Goal: Obtain resource: Download file/media

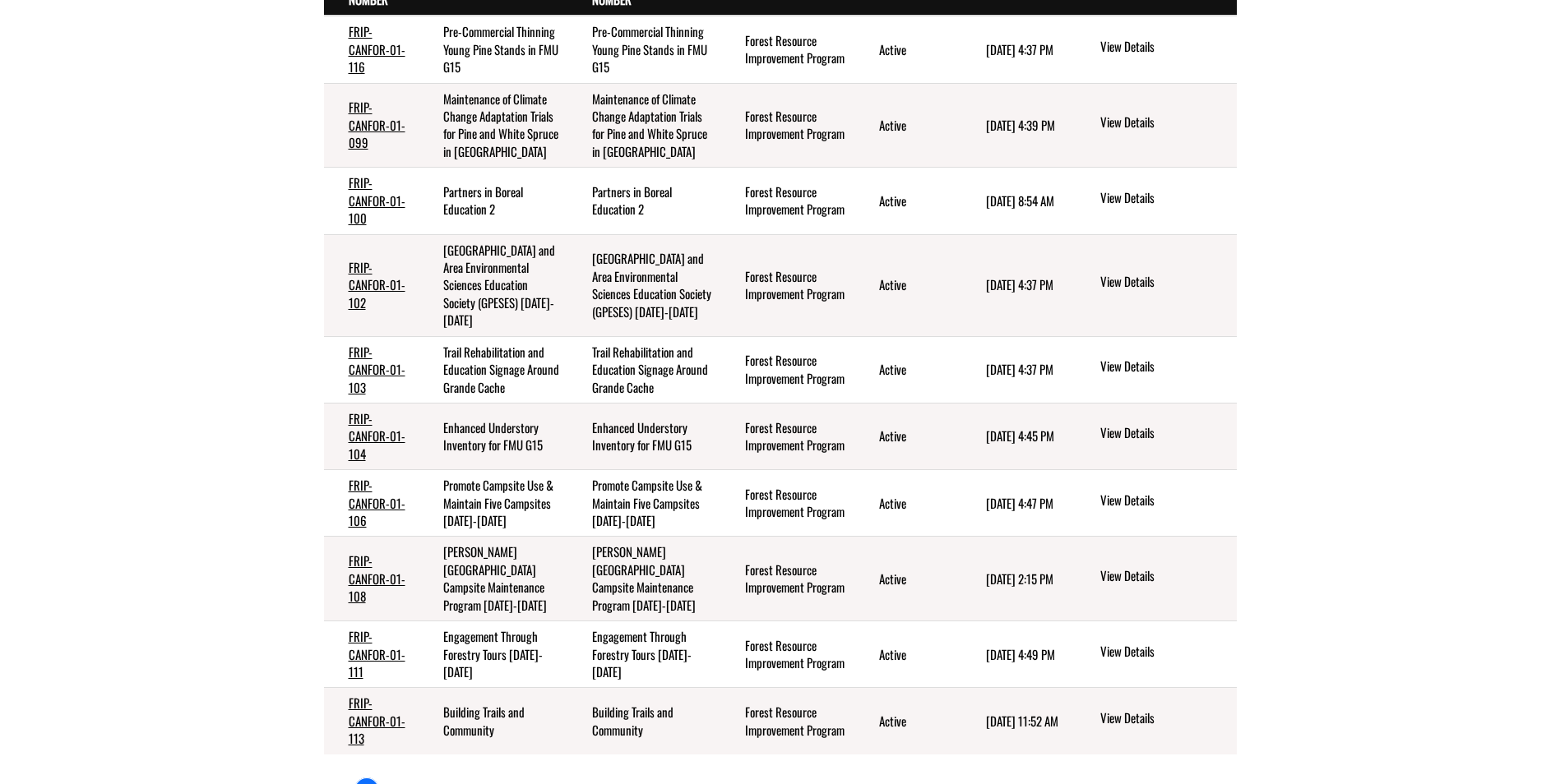
scroll to position [329, 0]
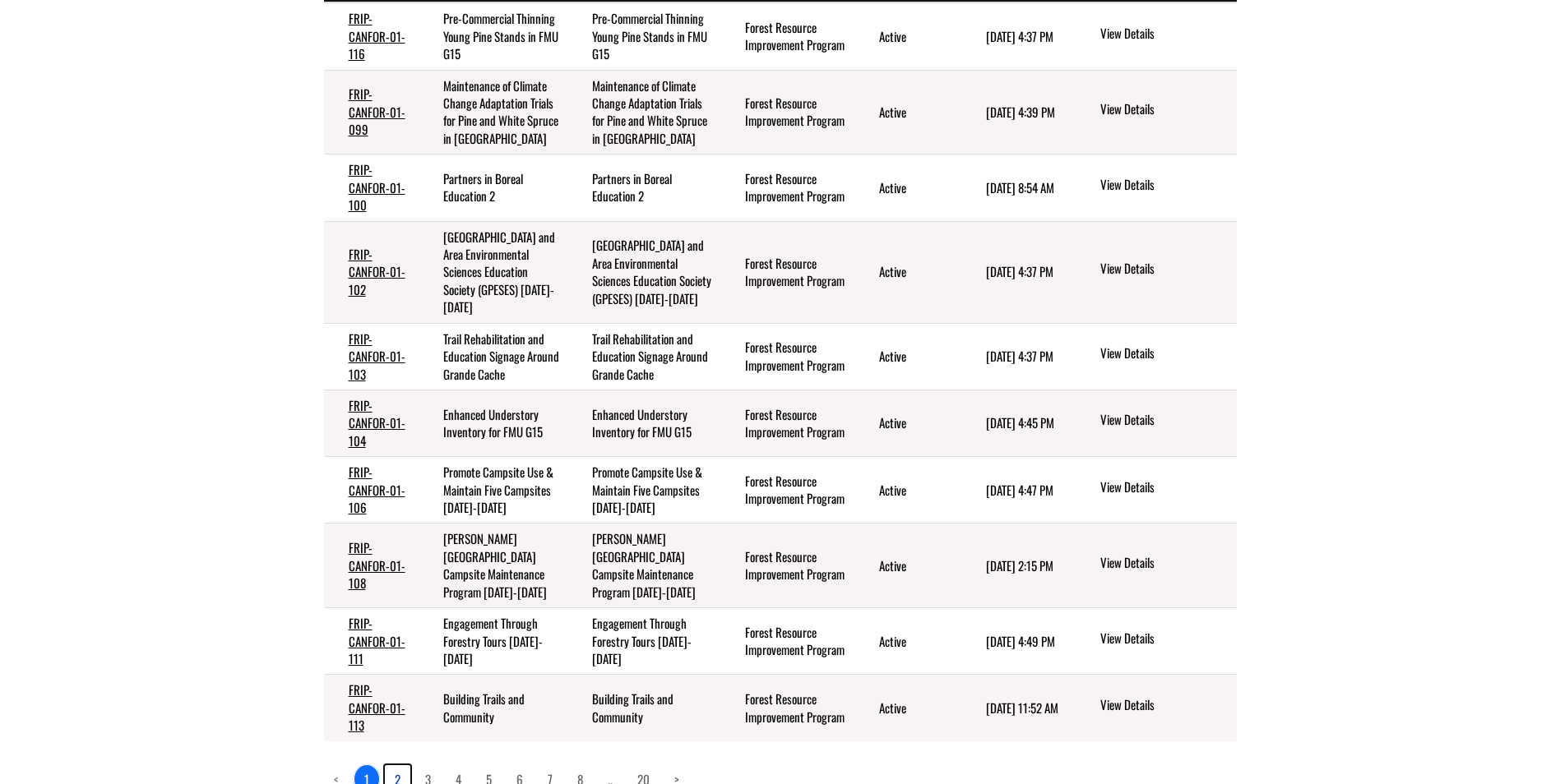
click at [394, 765] on link "2" at bounding box center [397, 780] width 26 height 28
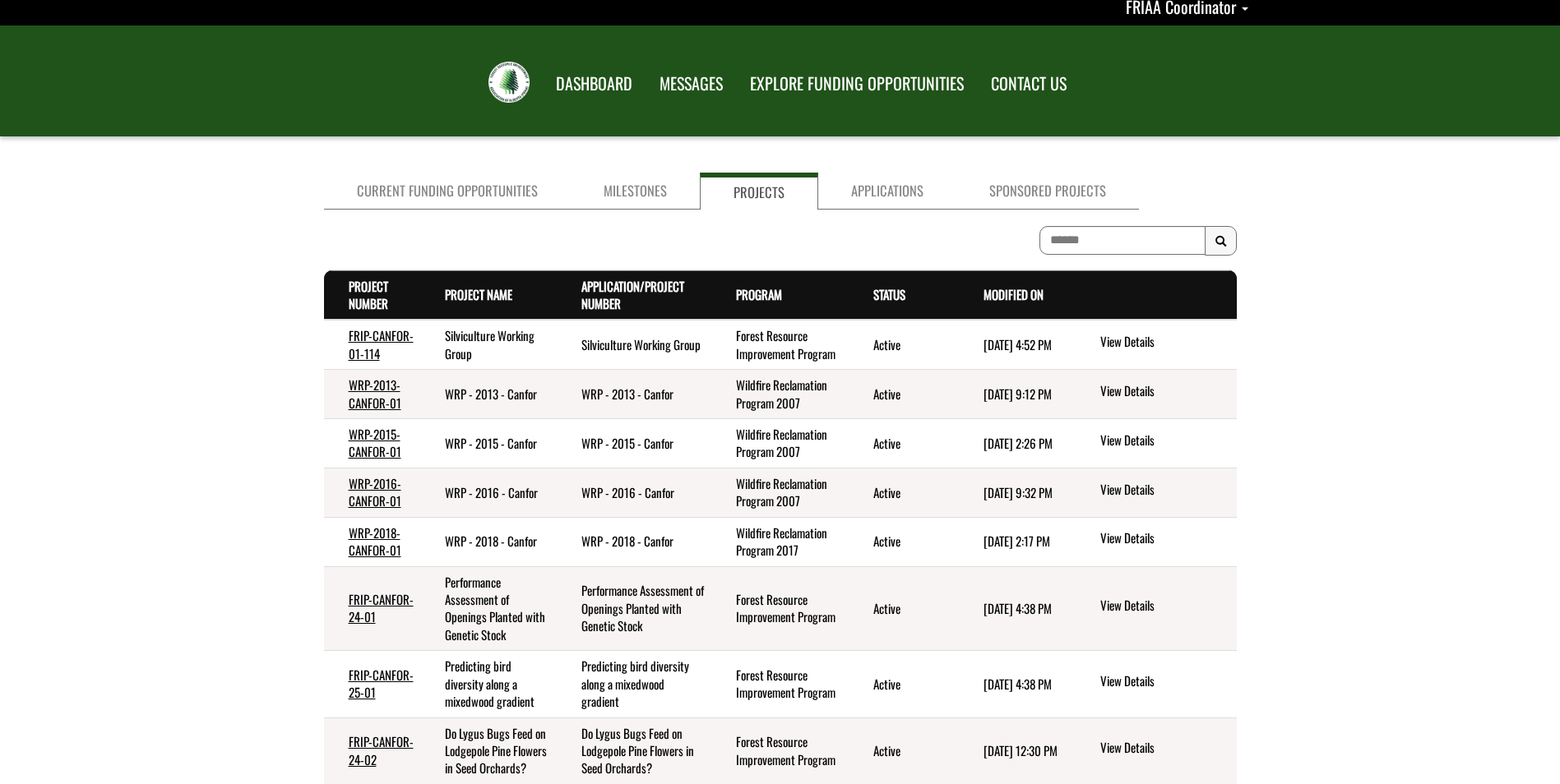
scroll to position [0, 0]
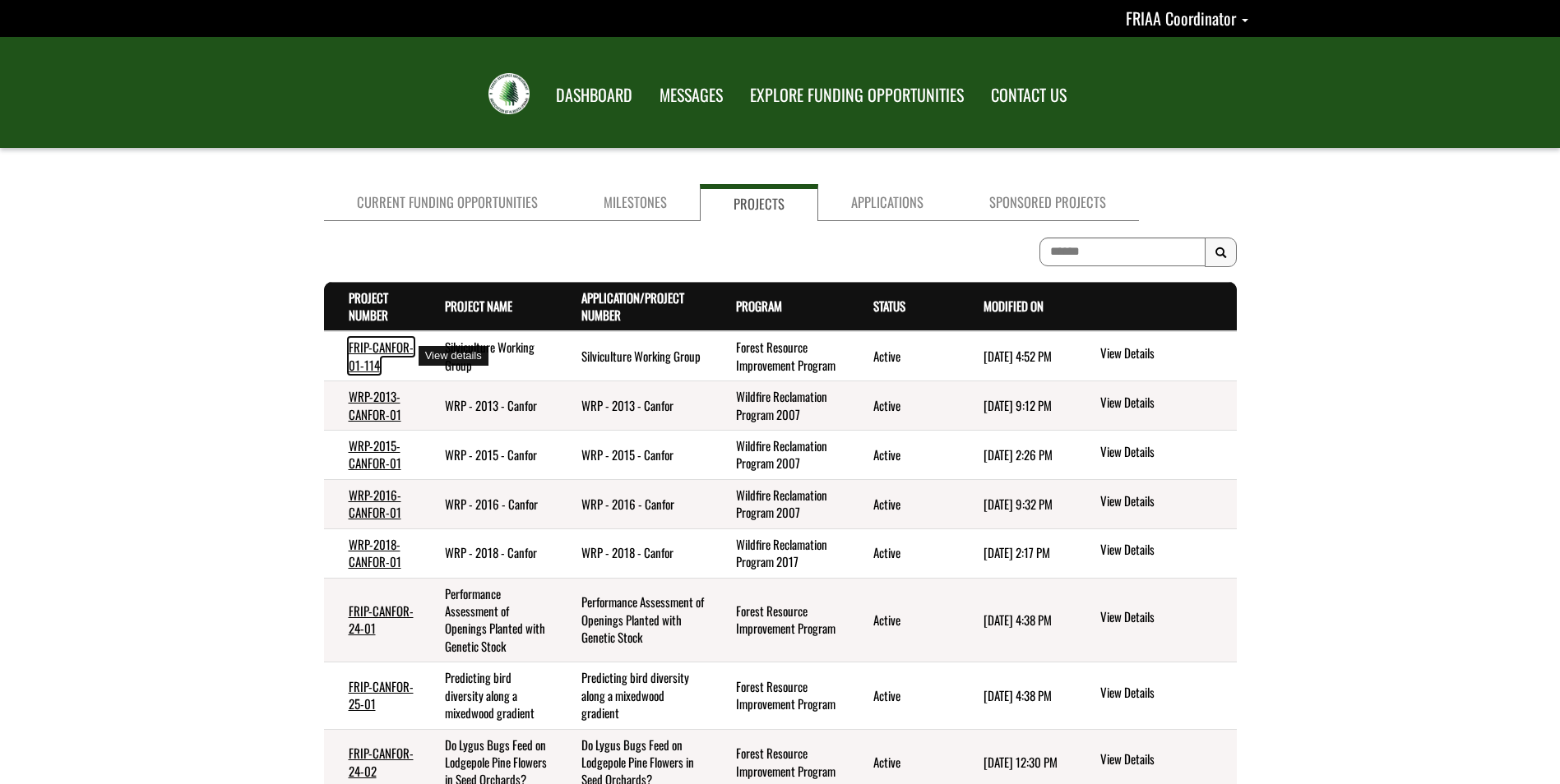
click at [380, 350] on link "FRIP-CANFOR-01-114" at bounding box center [381, 355] width 65 height 35
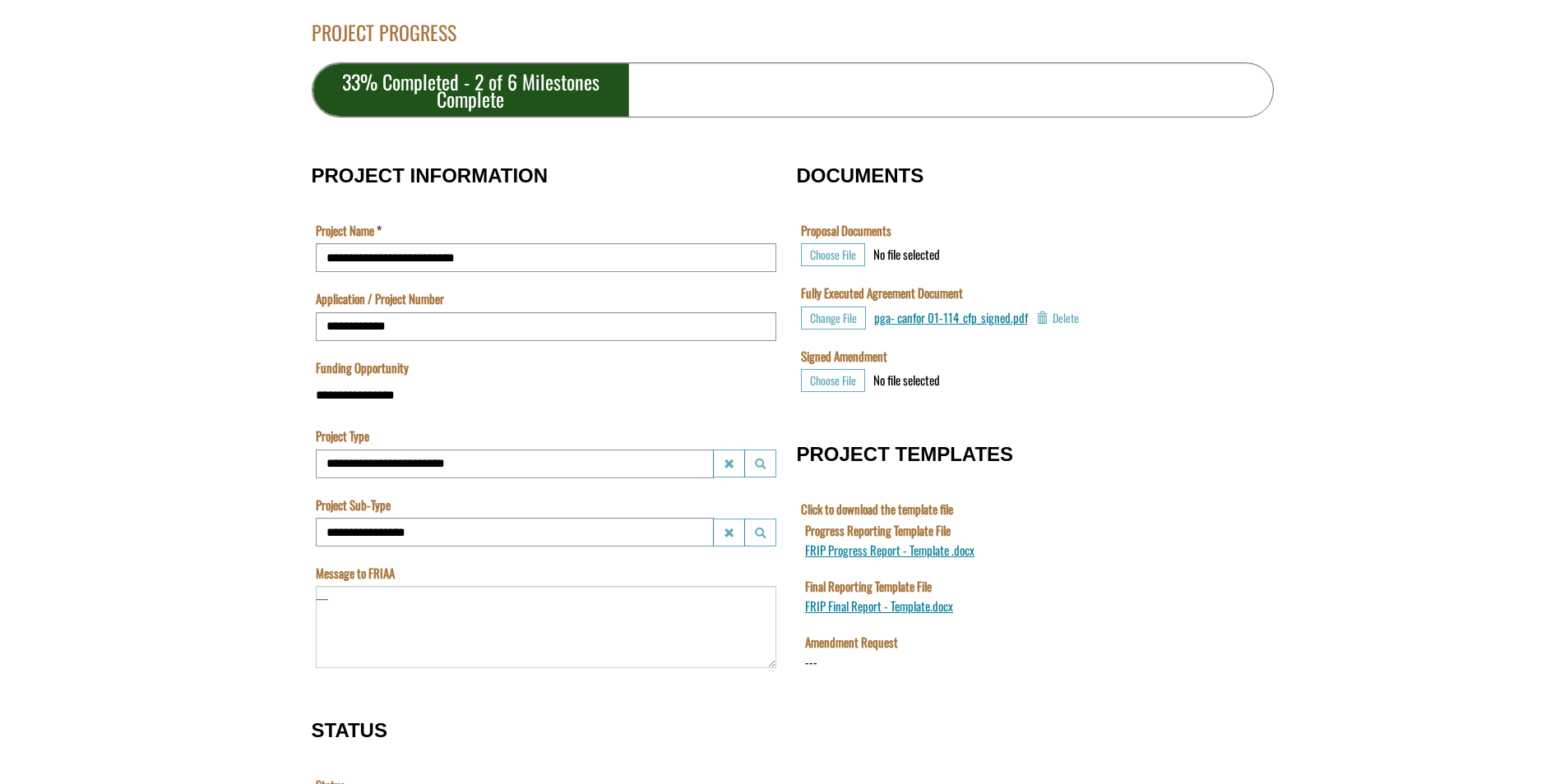
scroll to position [411, 0]
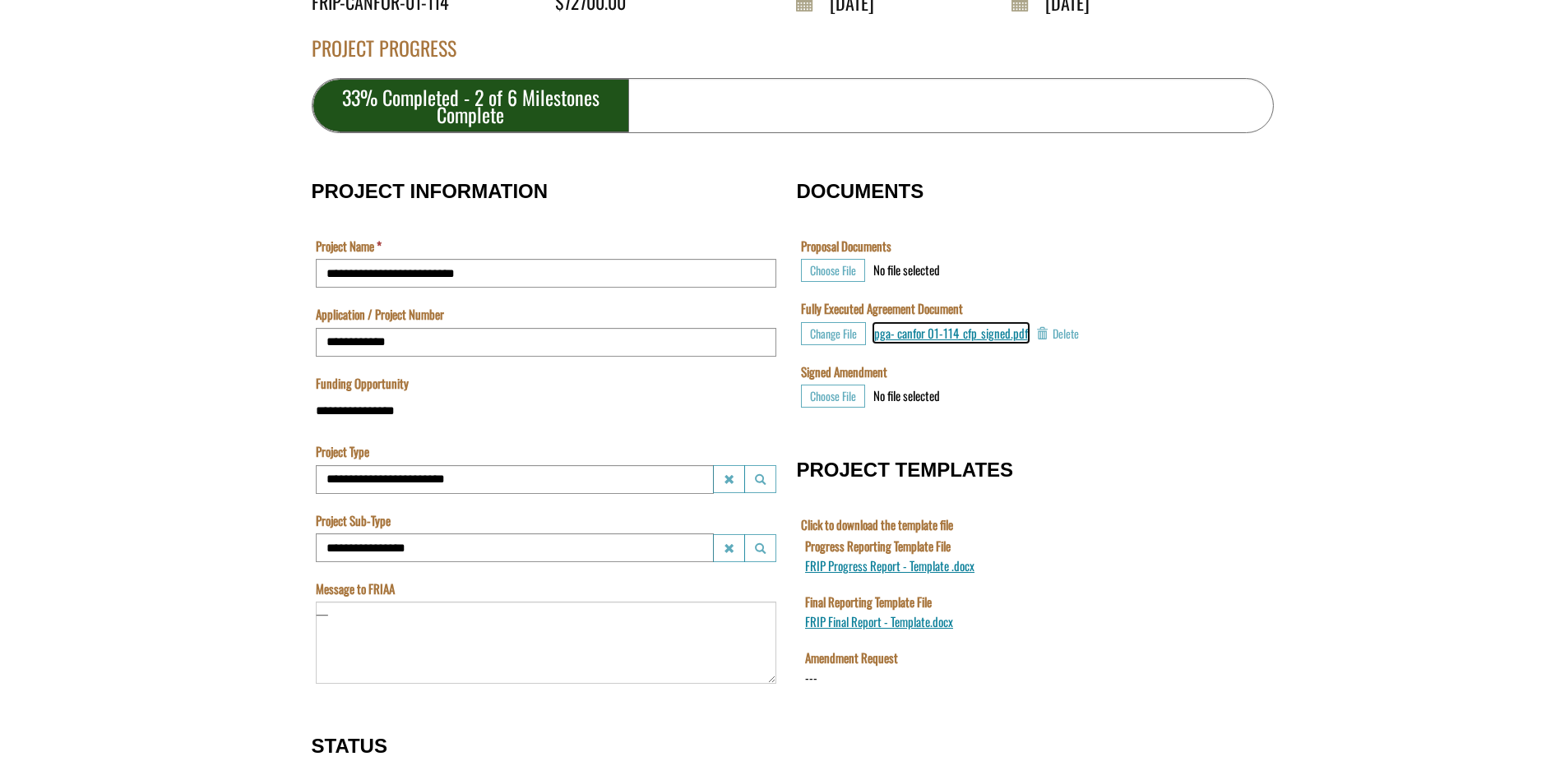
click at [948, 336] on span "pga- canfor 01-114_cfp_signed.pdf" at bounding box center [951, 332] width 154 height 19
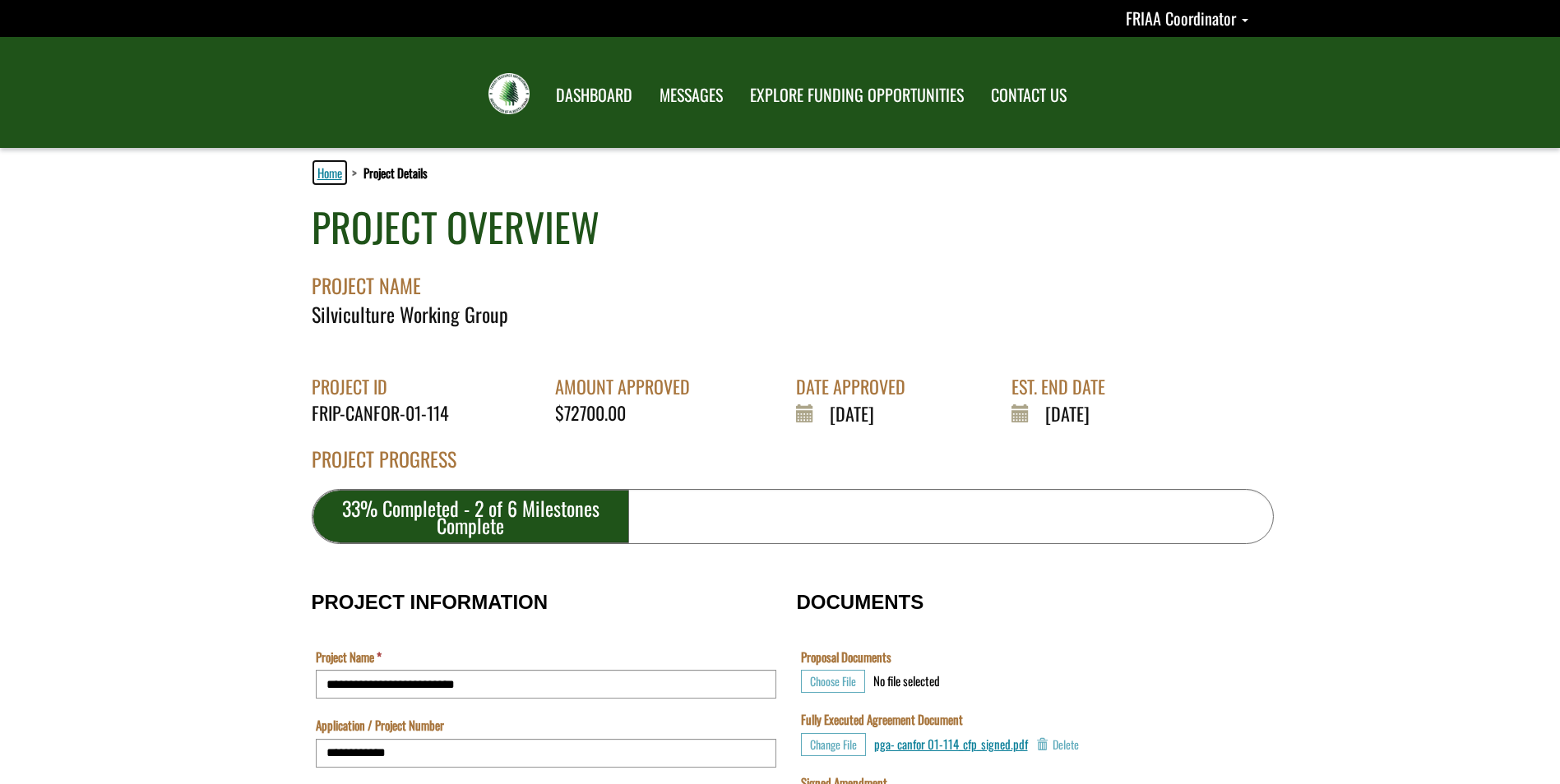
click at [332, 183] on link "Home" at bounding box center [329, 173] width 31 height 21
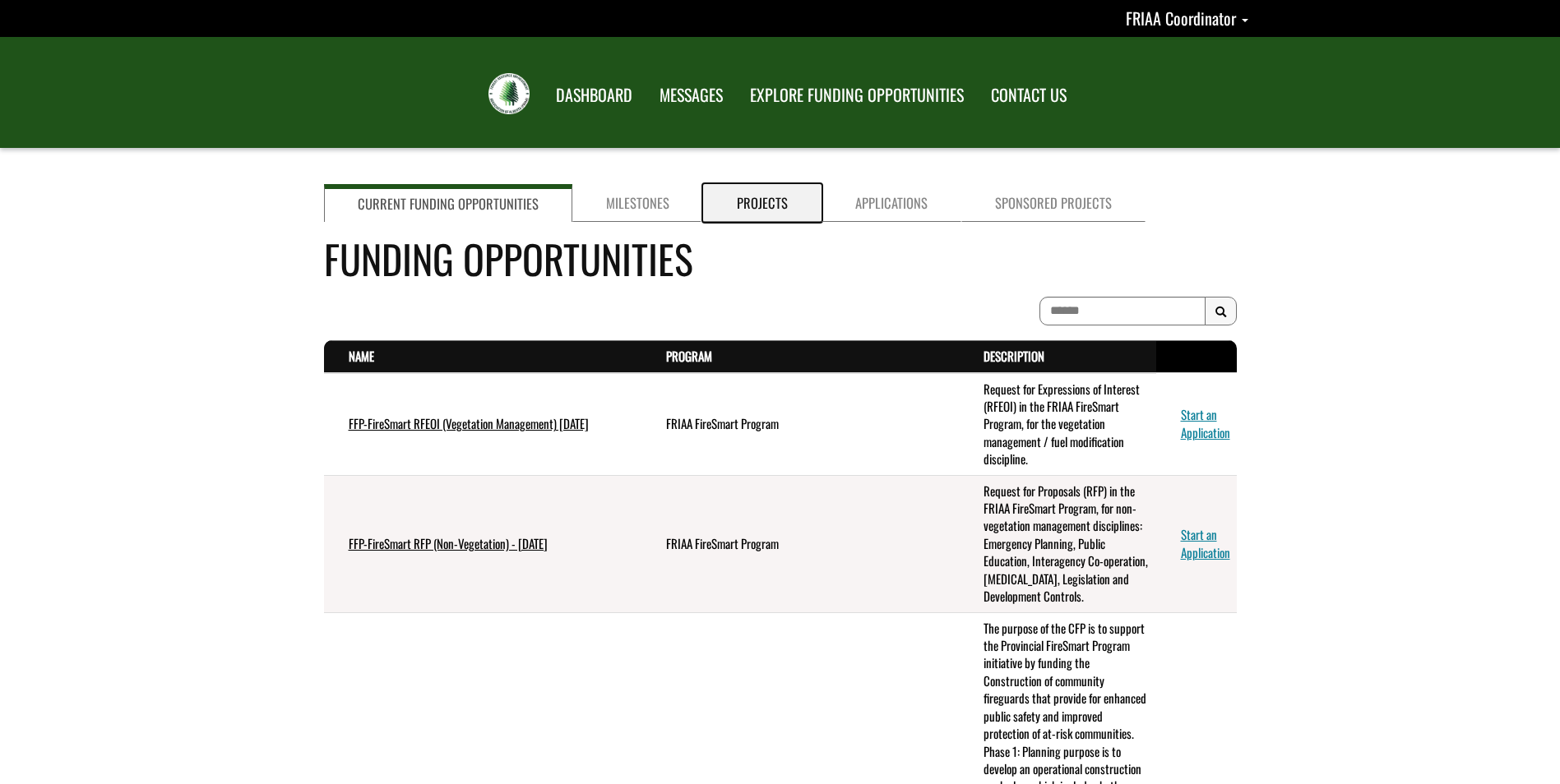
click at [769, 199] on link "Projects" at bounding box center [762, 203] width 118 height 38
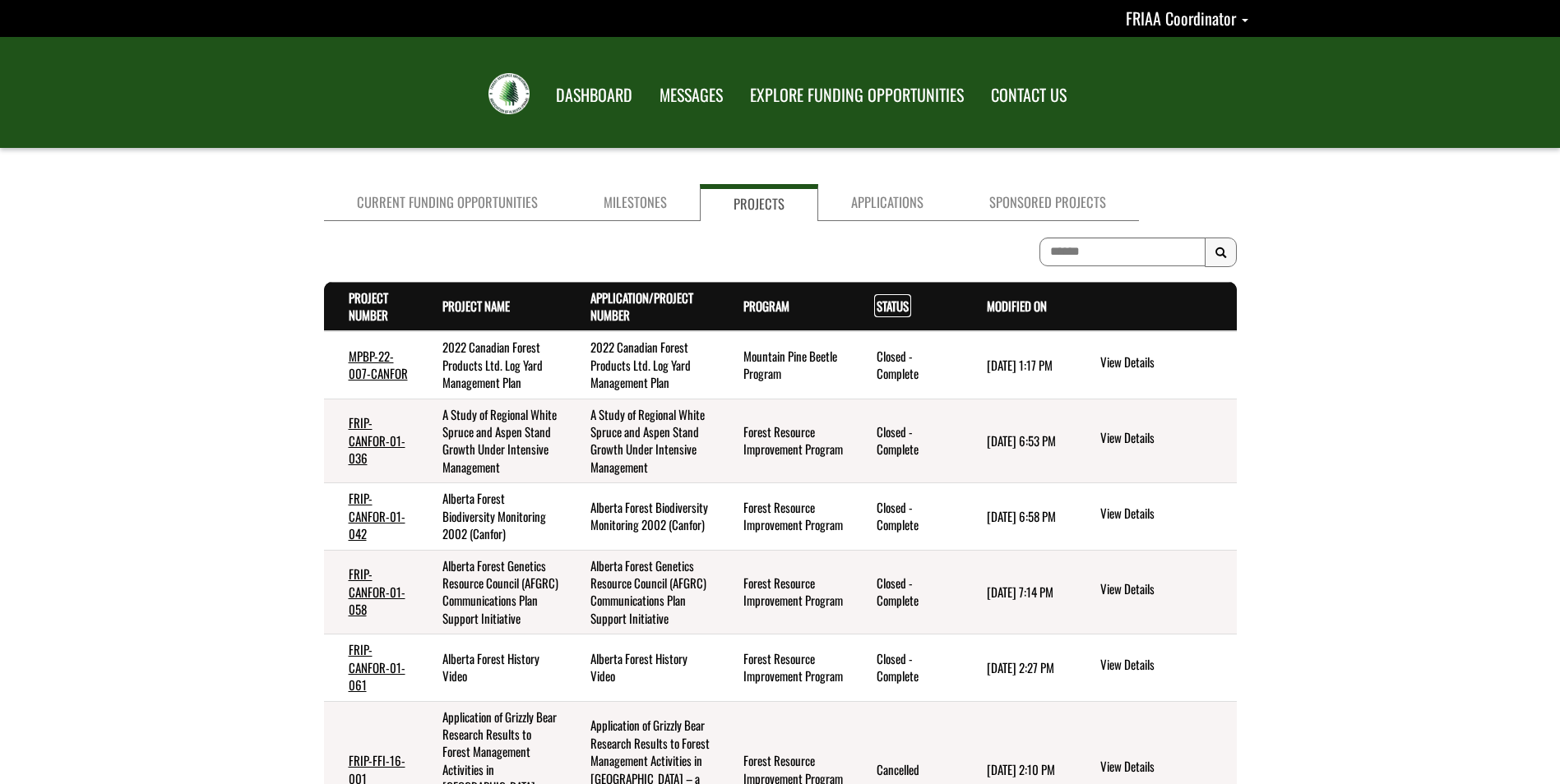
click at [896, 306] on link "Status . sort descending" at bounding box center [892, 305] width 32 height 19
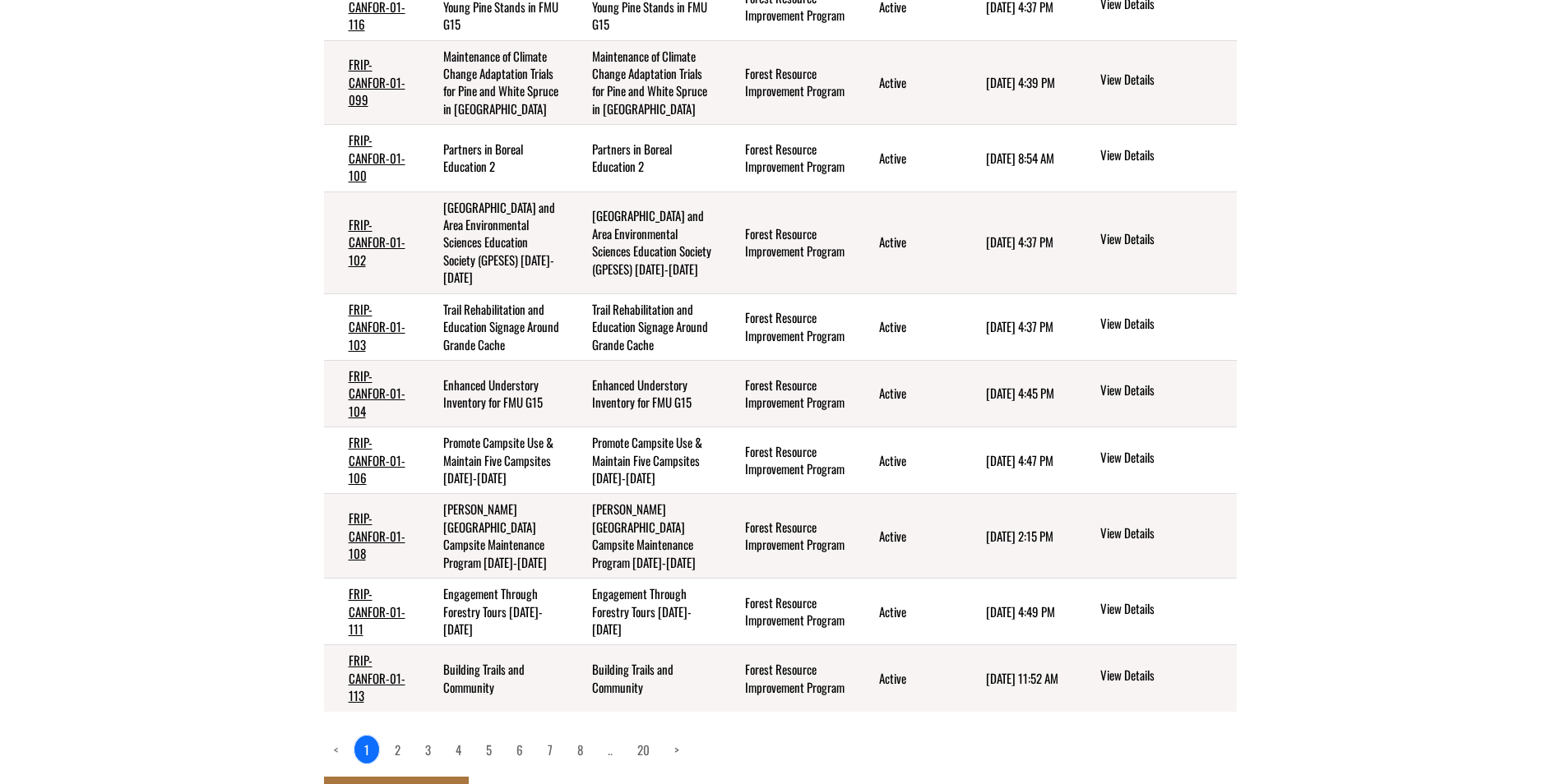
scroll to position [374, 0]
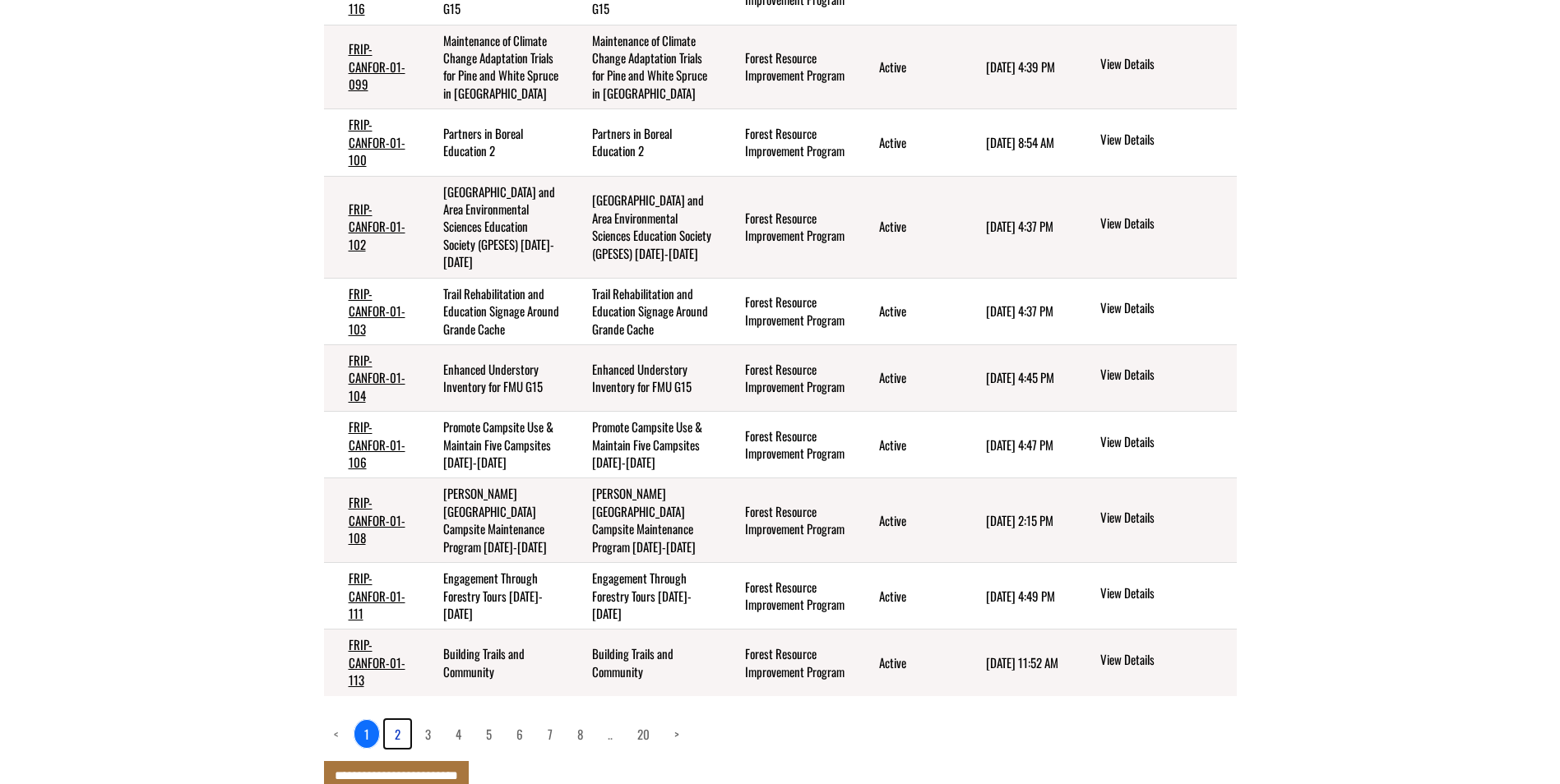
click at [398, 720] on link "2" at bounding box center [397, 734] width 26 height 28
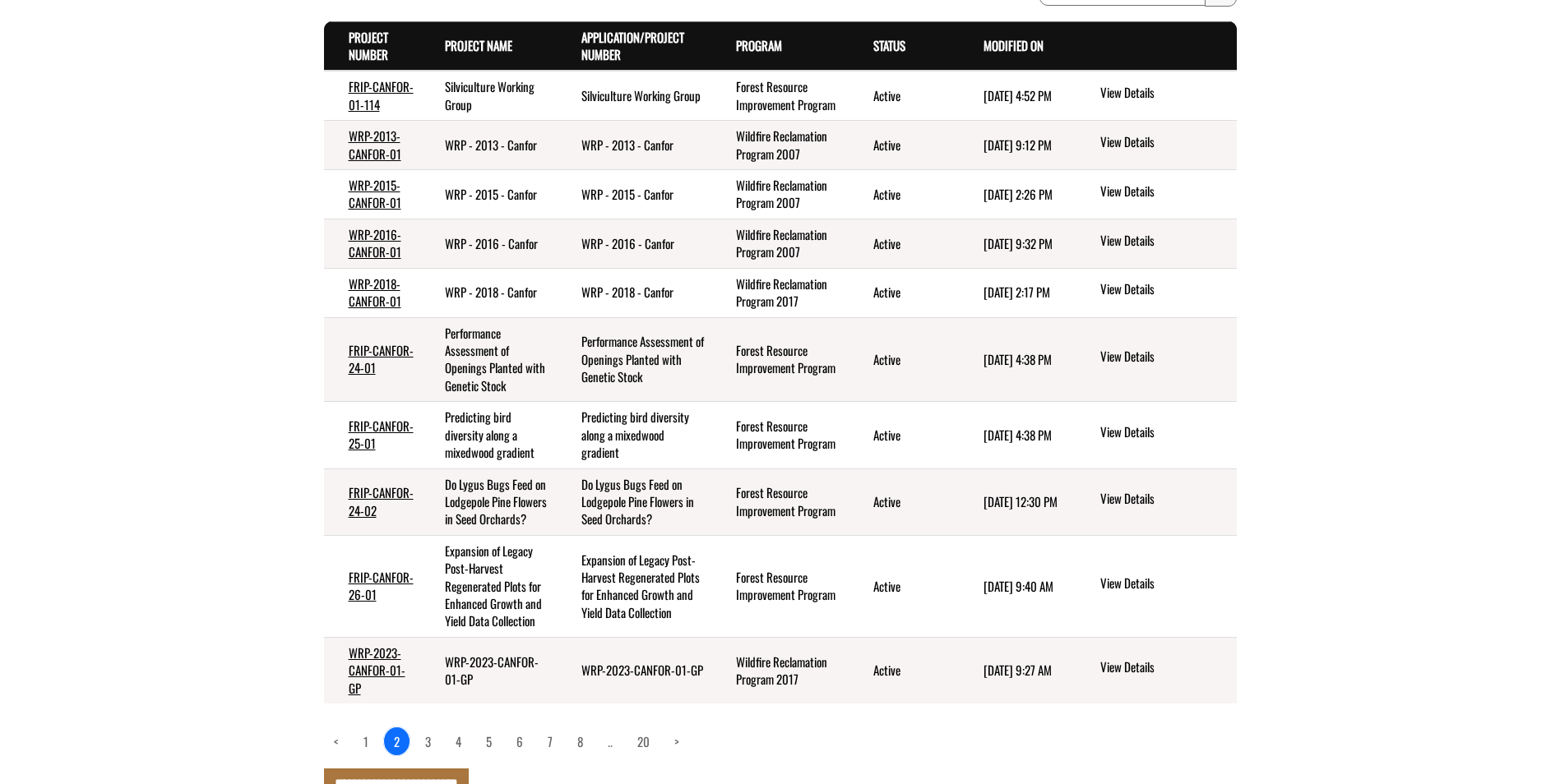
scroll to position [274, 0]
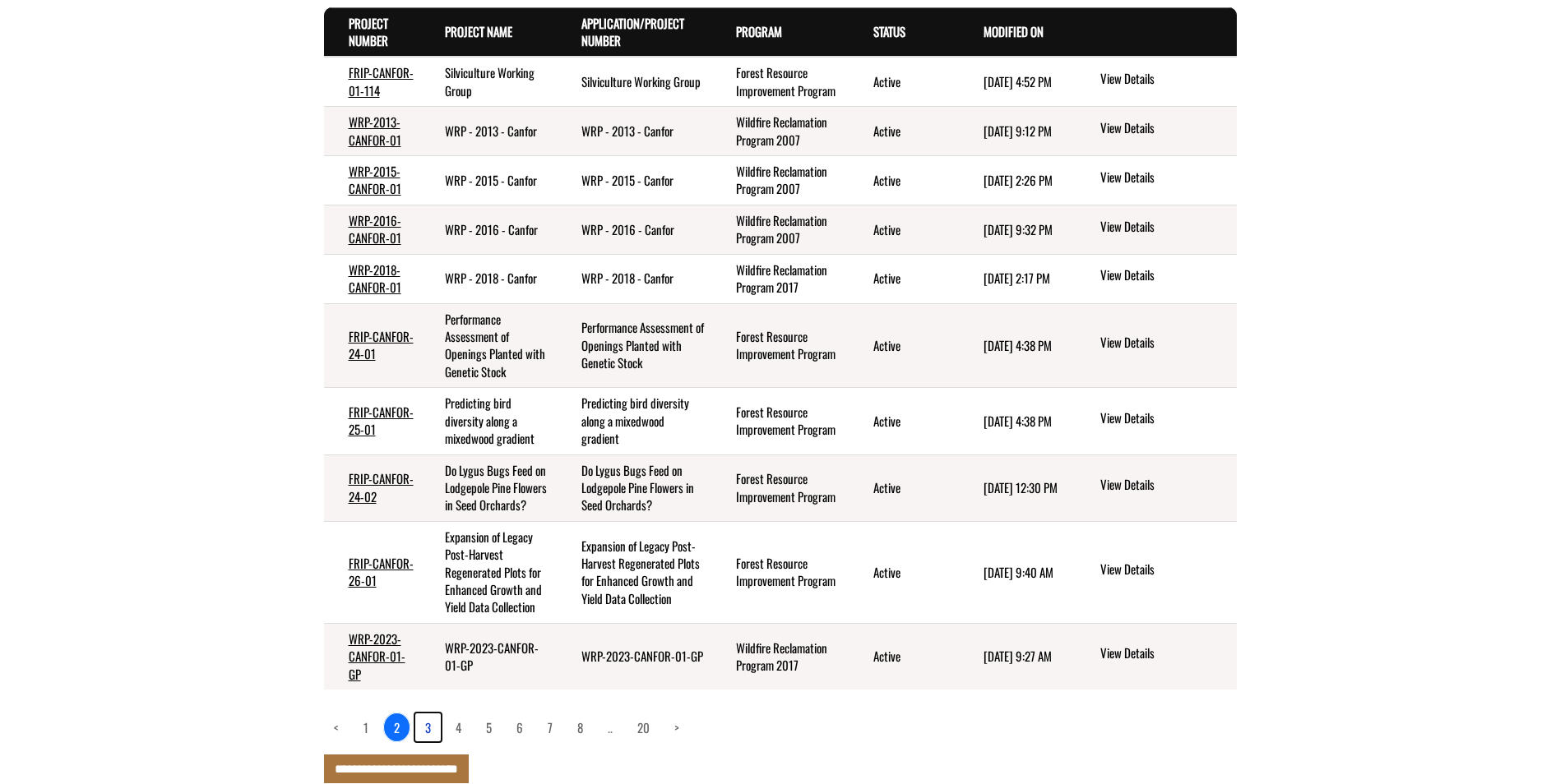
click at [428, 727] on link "3" at bounding box center [428, 728] width 26 height 28
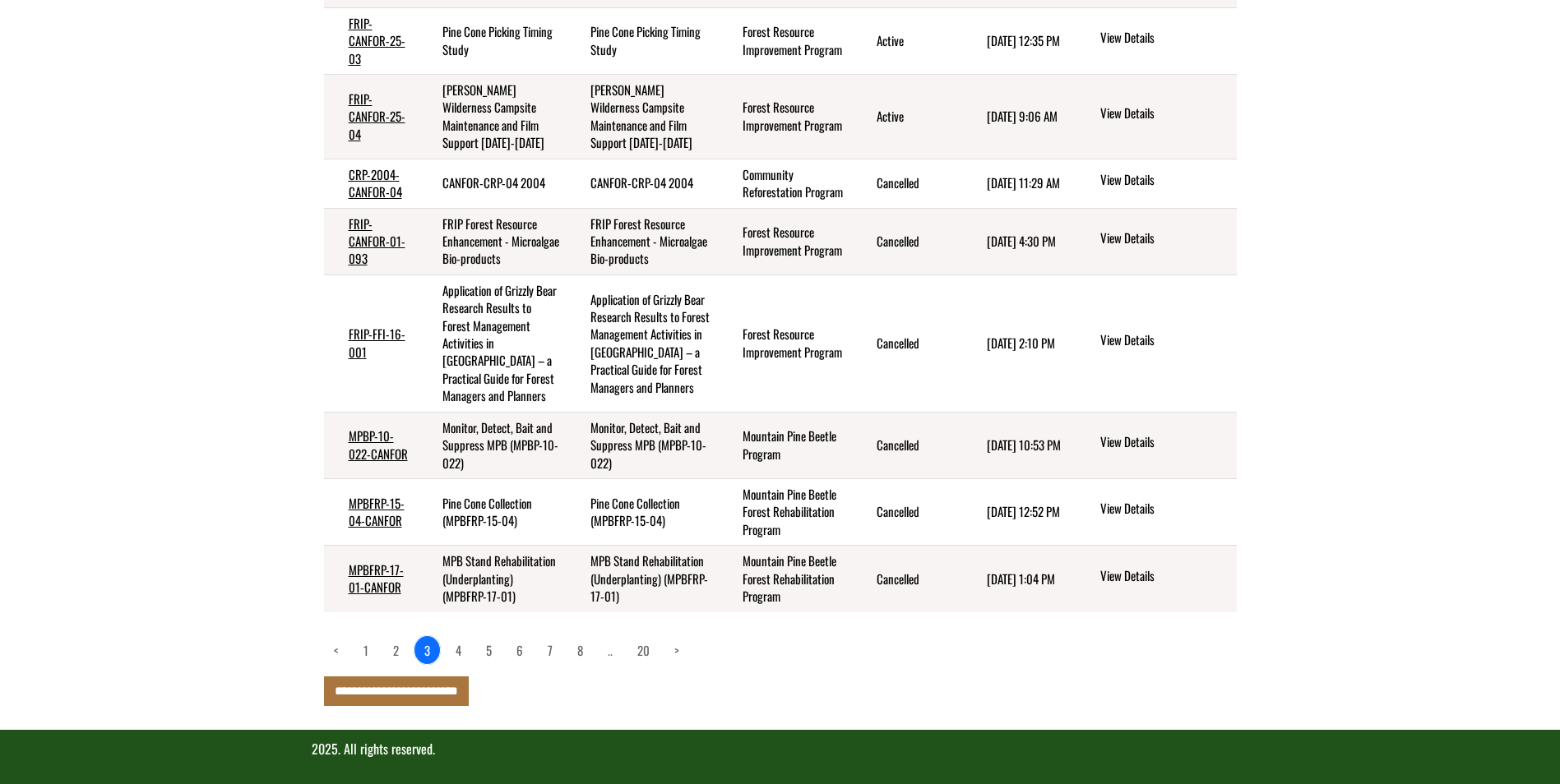
scroll to position [533, 0]
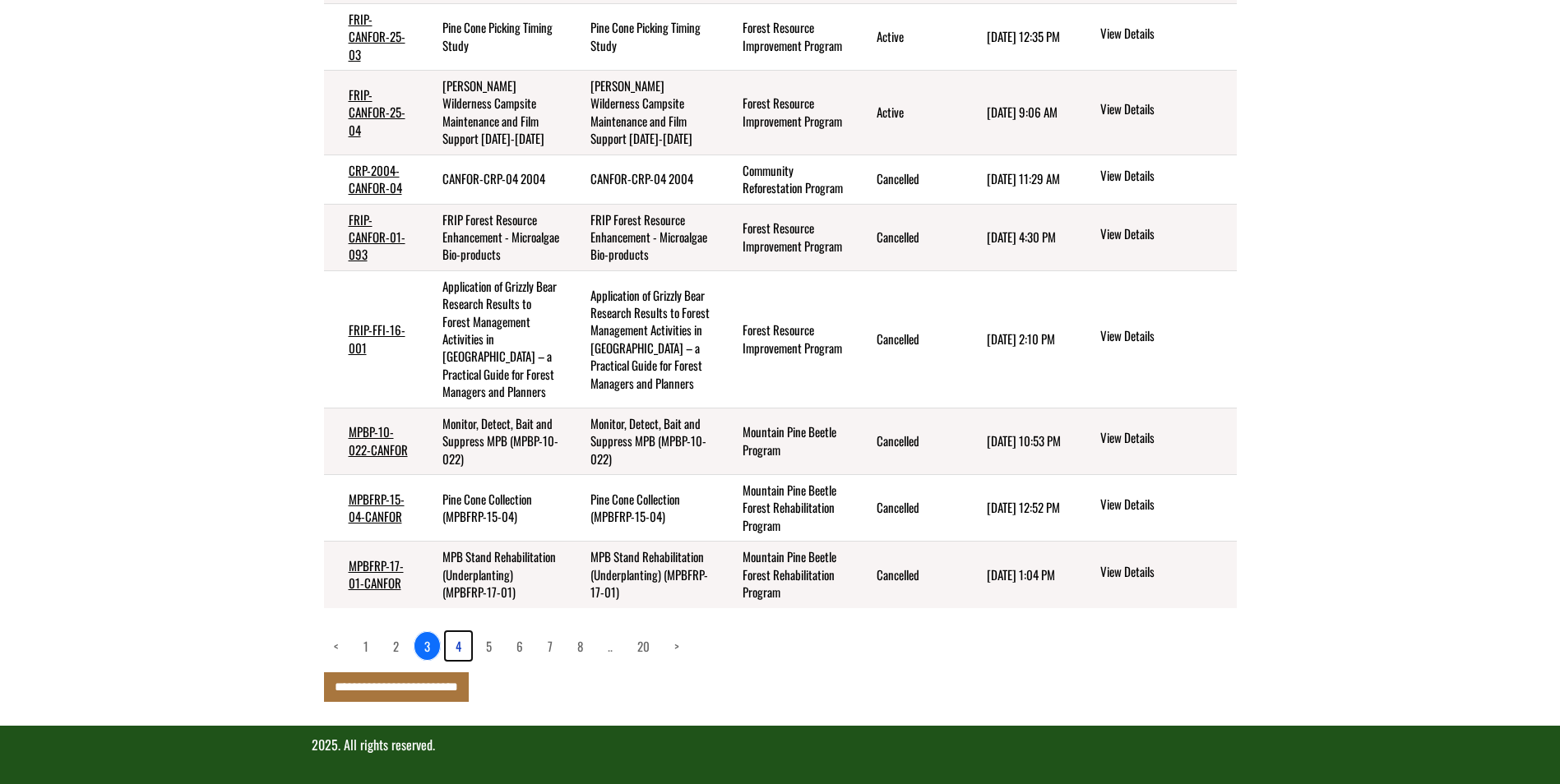
click at [461, 647] on link "4" at bounding box center [458, 646] width 26 height 28
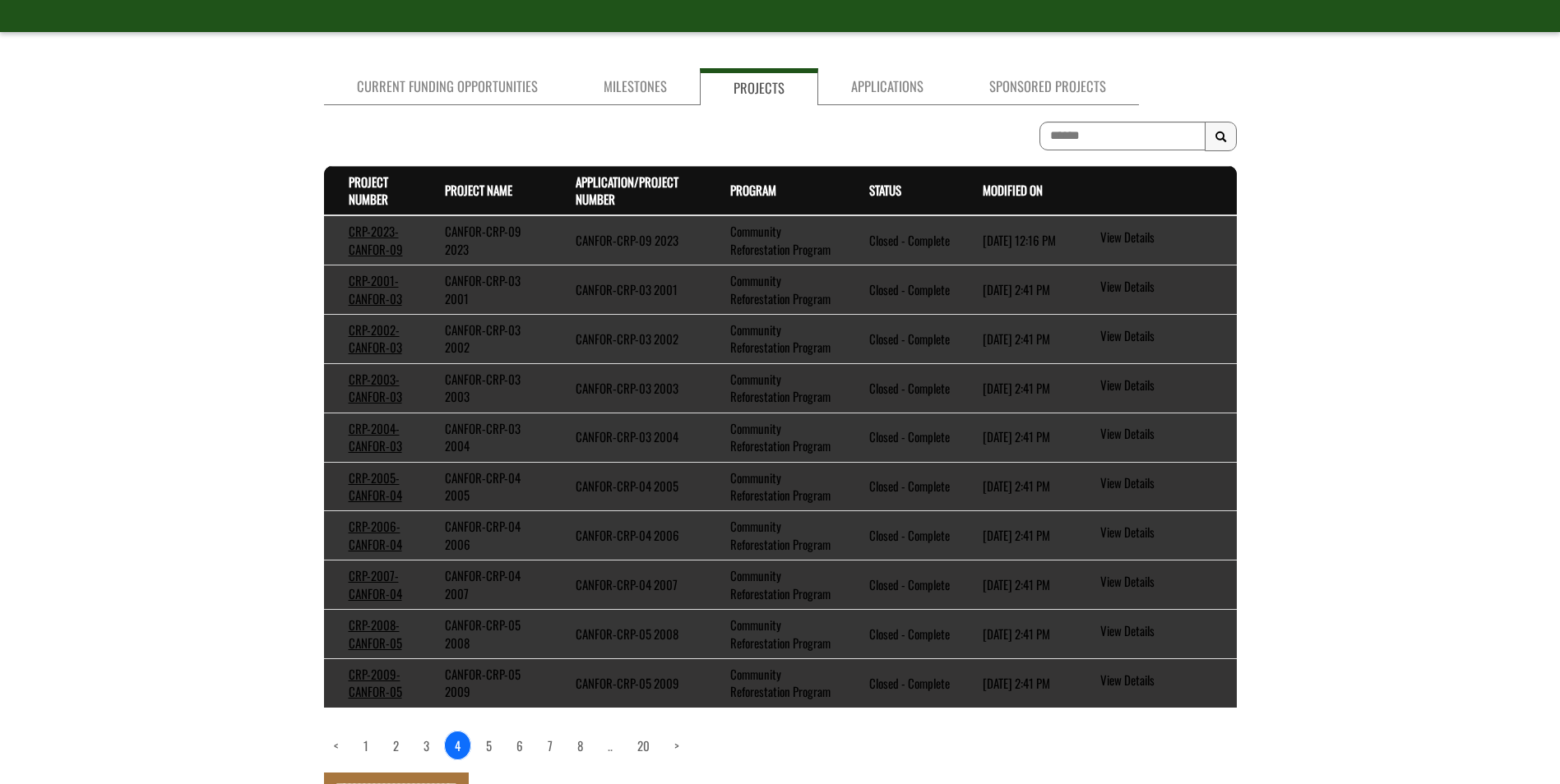
scroll to position [215, 0]
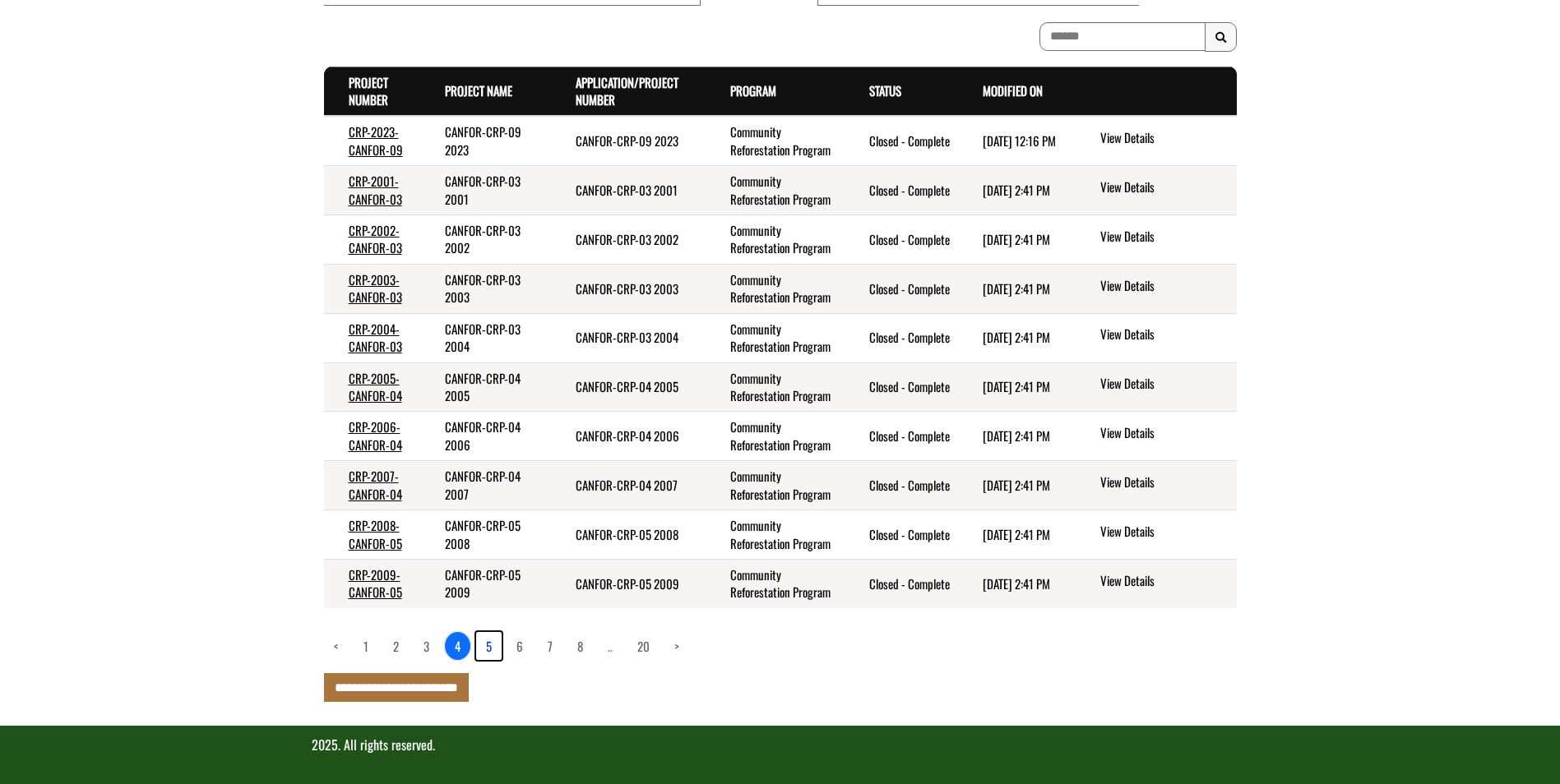
click at [492, 647] on link "5" at bounding box center [489, 646] width 26 height 28
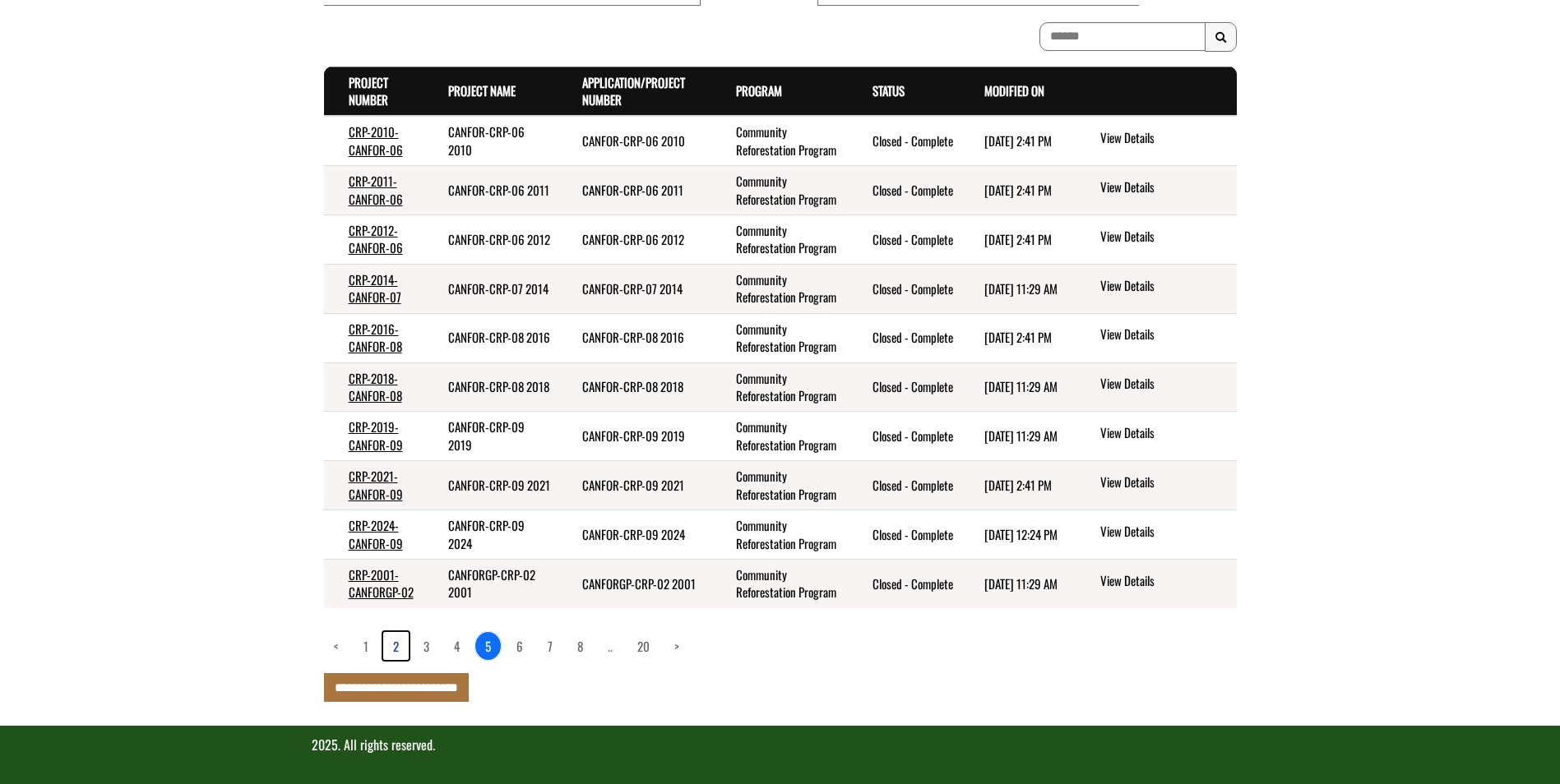
click at [392, 647] on link "2" at bounding box center [395, 646] width 26 height 28
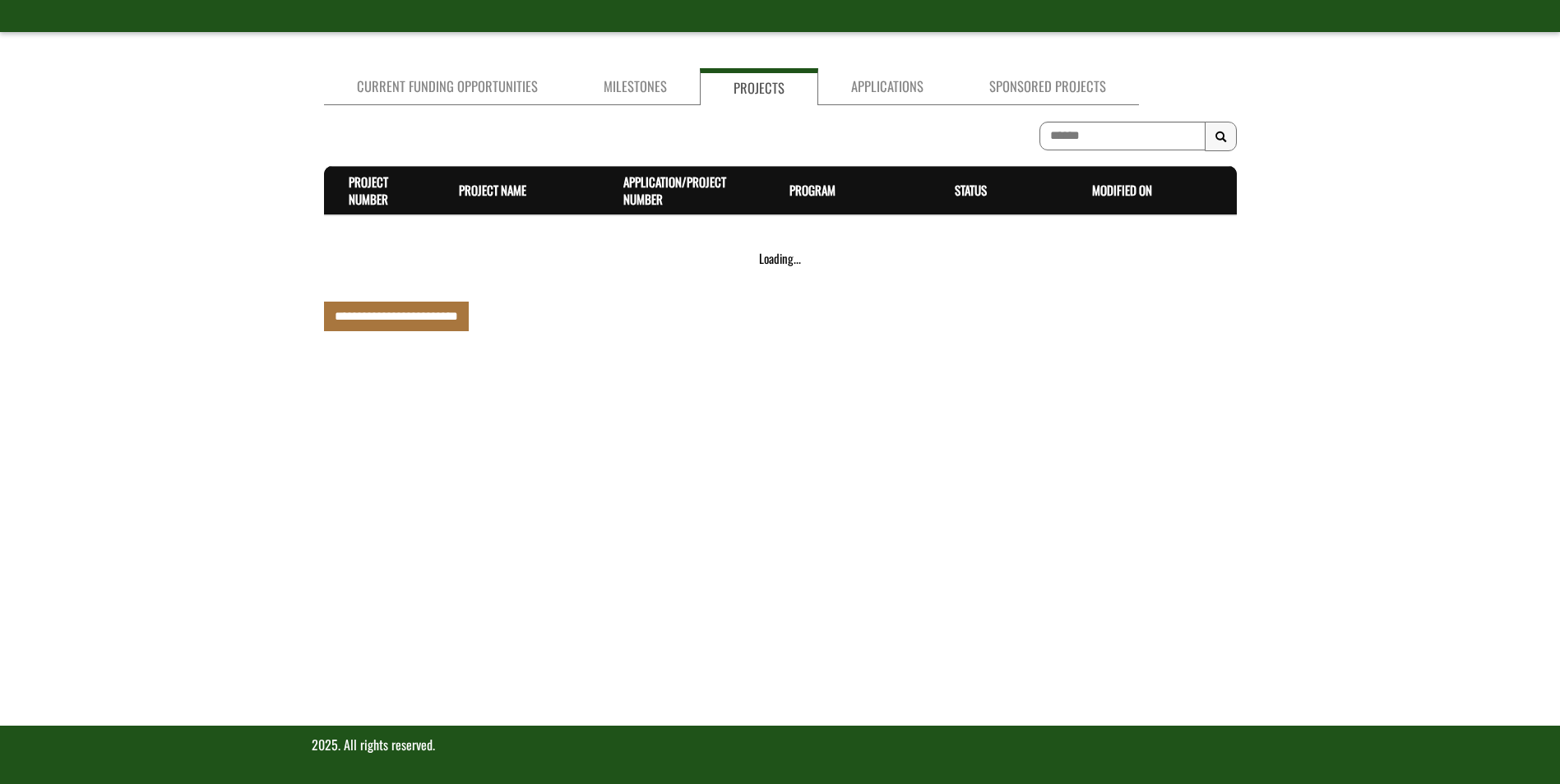
scroll to position [356, 0]
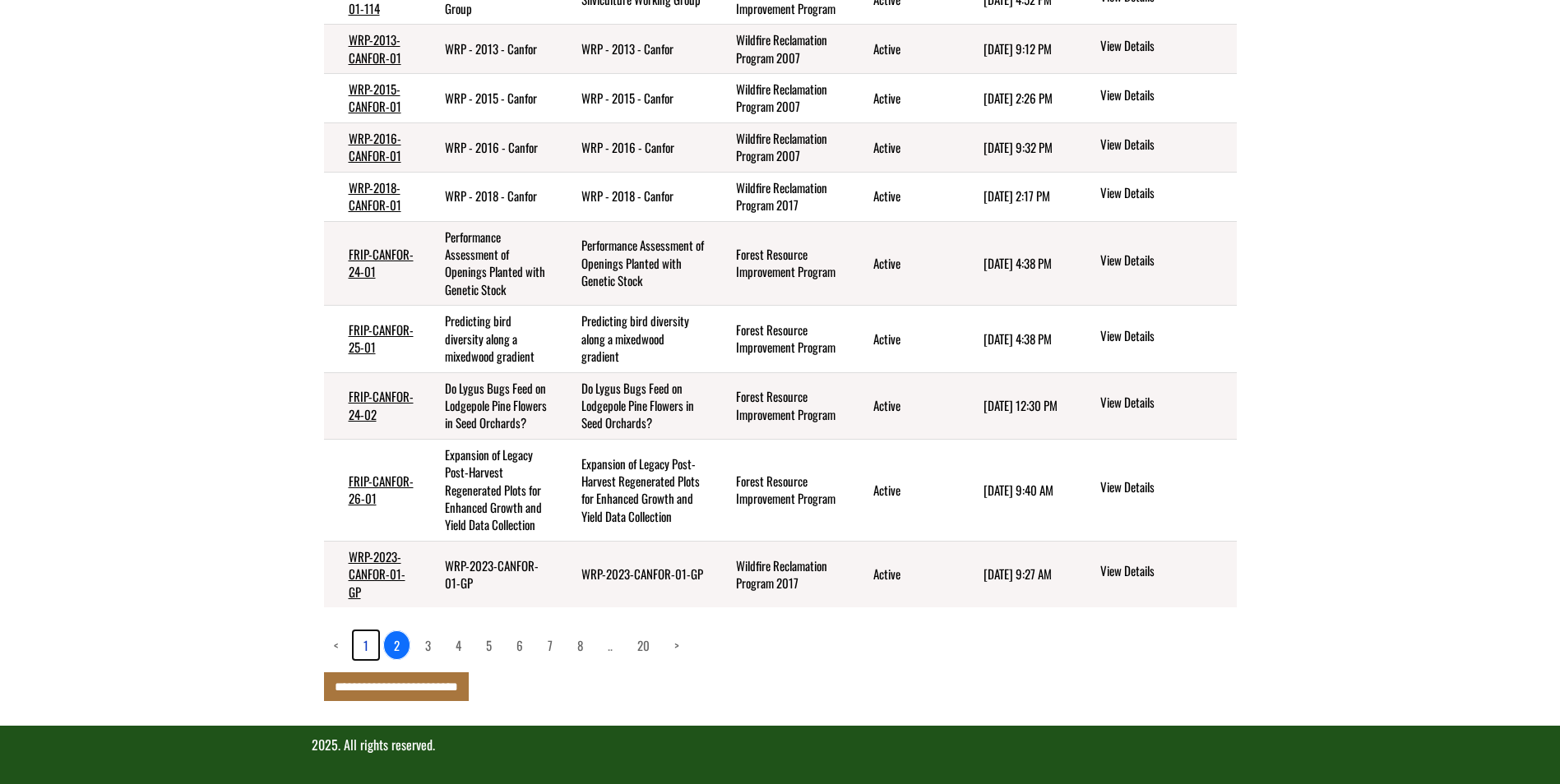
click at [362, 647] on link "1" at bounding box center [366, 646] width 25 height 28
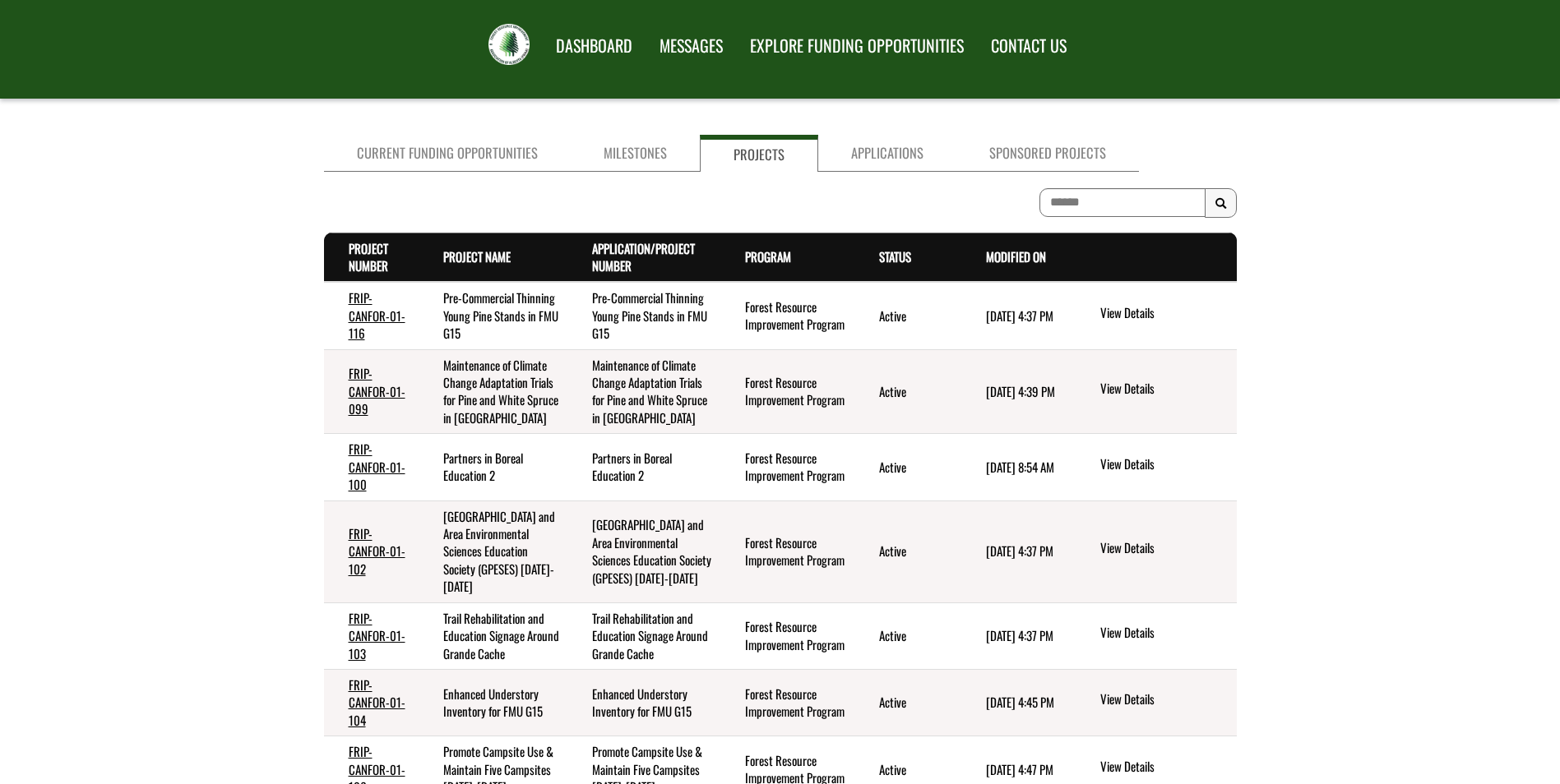
scroll to position [28, 0]
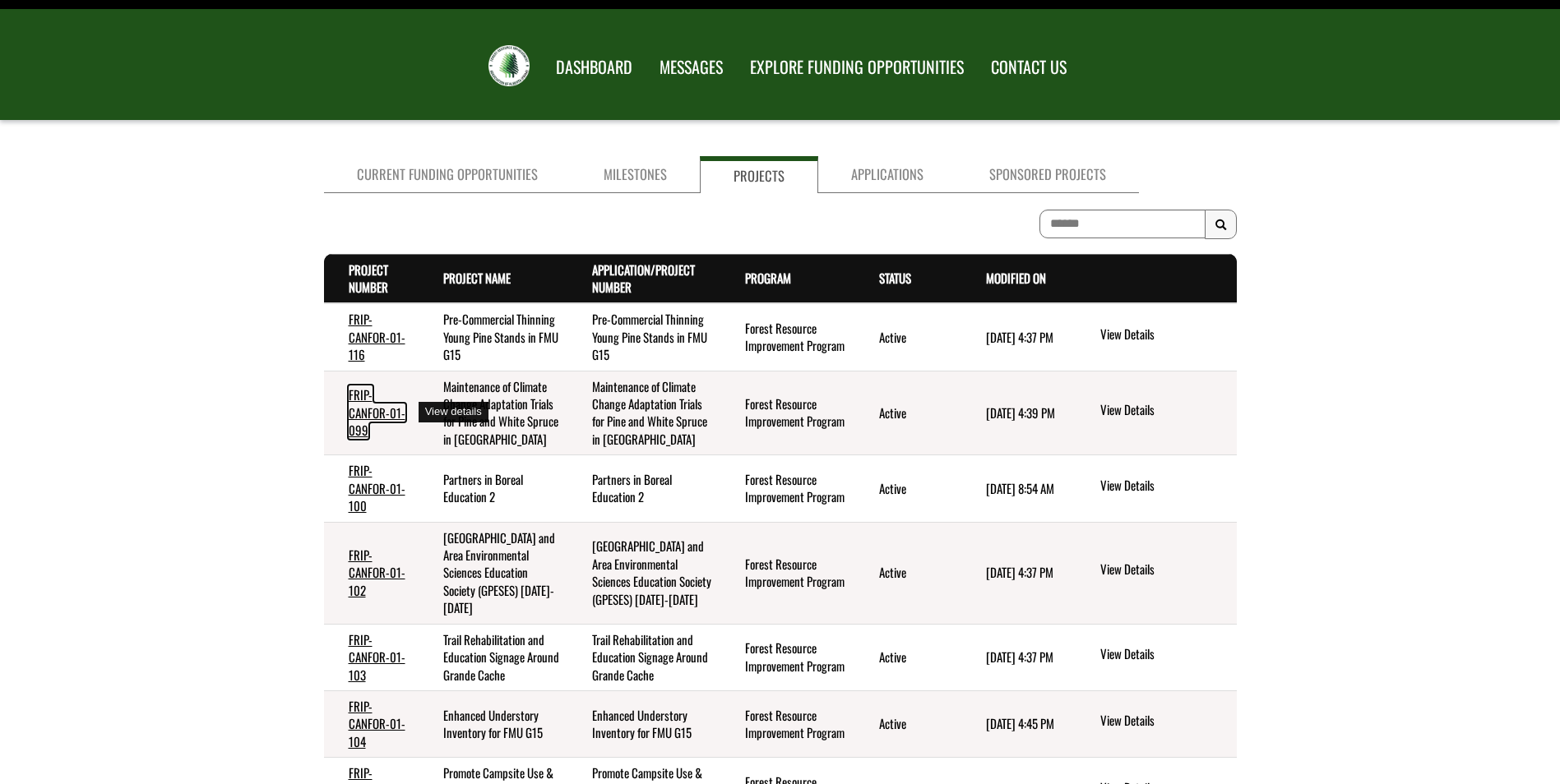
click at [364, 413] on link "FRIP-CANFOR-01-099" at bounding box center [377, 412] width 56 height 54
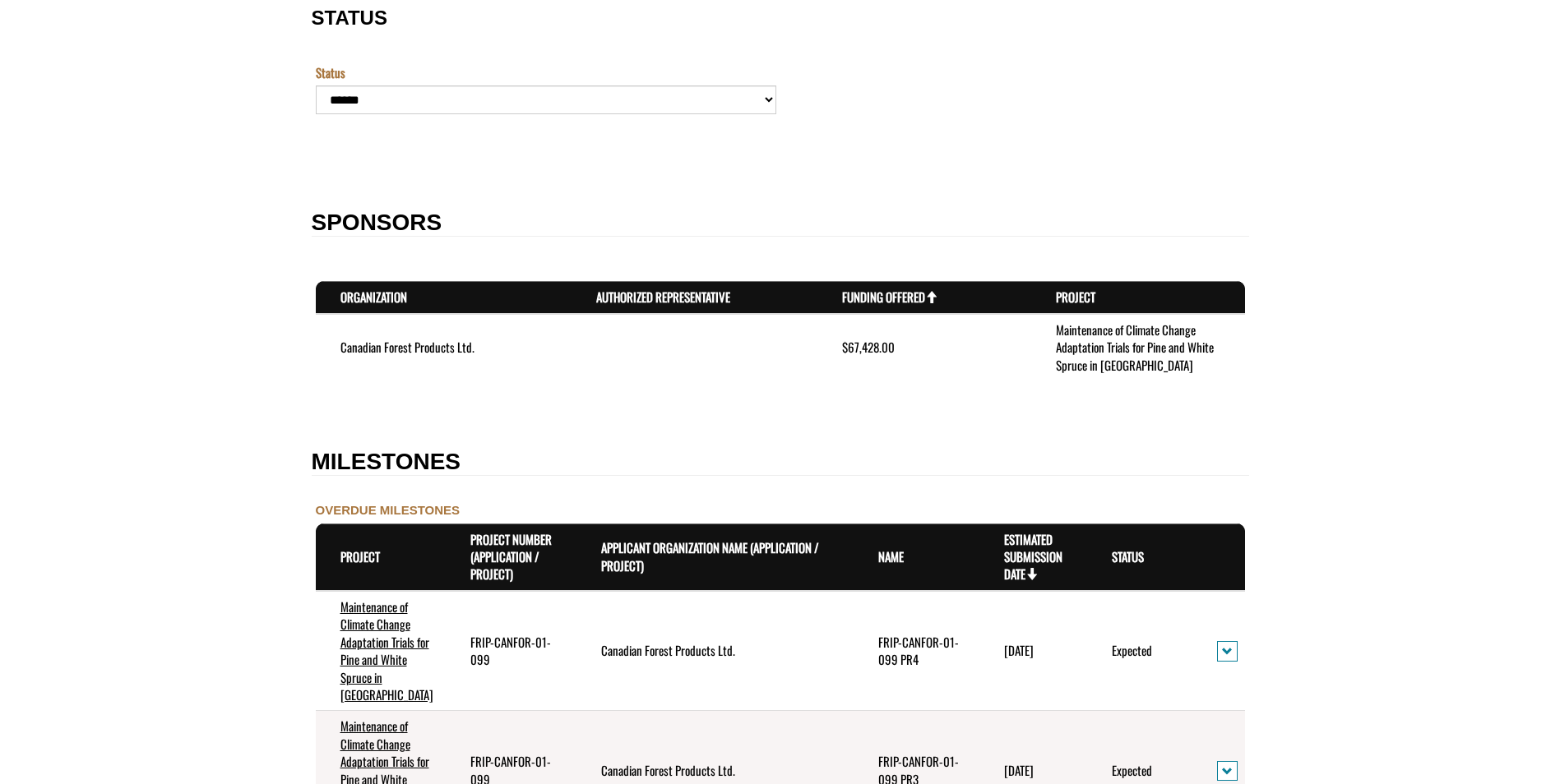
scroll to position [1315, 0]
